Goal: Task Accomplishment & Management: Manage account settings

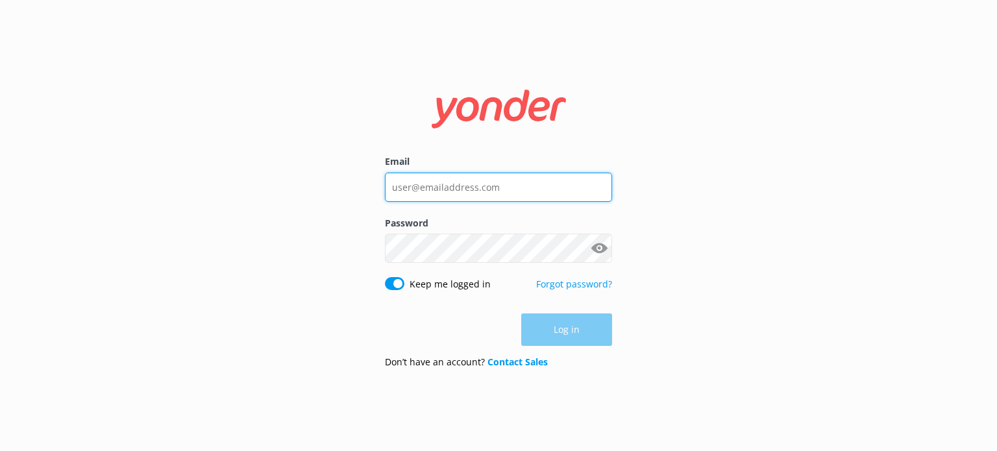
type input "[EMAIL_ADDRESS][DOMAIN_NAME]"
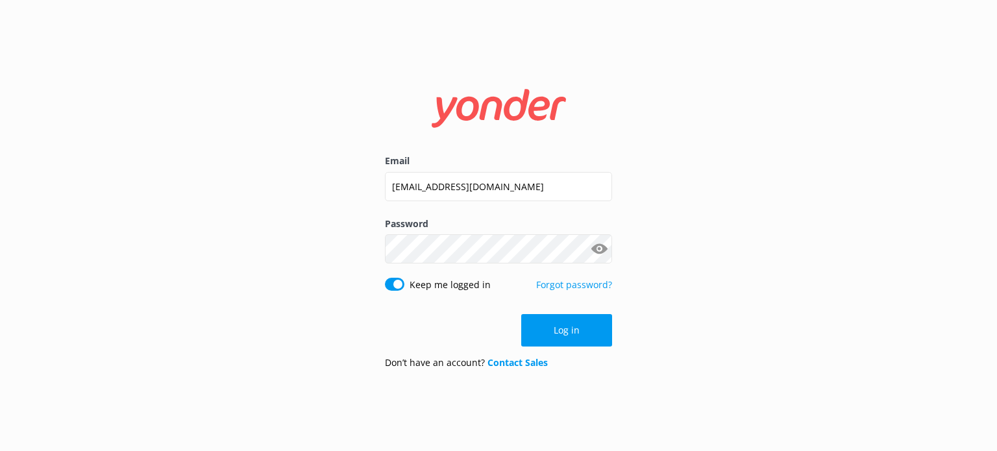
click at [544, 327] on div "Log in" at bounding box center [498, 330] width 227 height 32
click at [544, 327] on button "Log in" at bounding box center [566, 330] width 91 height 32
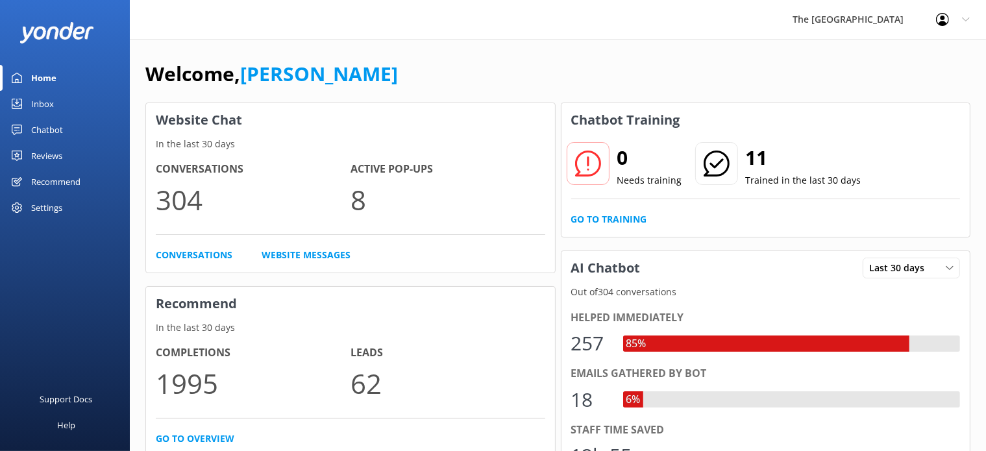
click at [44, 130] on div "Chatbot" at bounding box center [47, 130] width 32 height 26
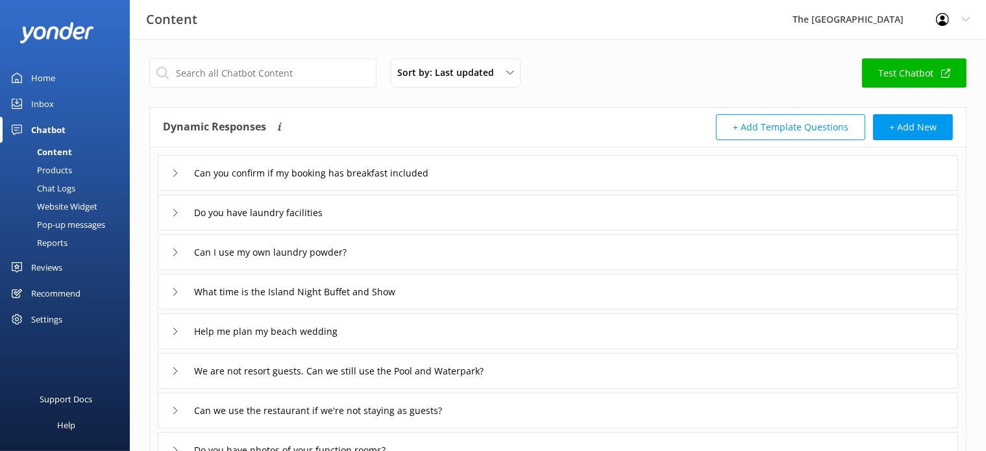
click at [43, 108] on div "Inbox" at bounding box center [42, 104] width 23 height 26
